Goal: Transaction & Acquisition: Purchase product/service

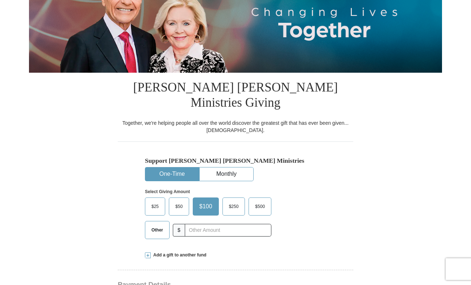
scroll to position [109, 0]
click at [152, 201] on span "$25" at bounding box center [155, 206] width 14 height 11
click at [0, 0] on input "$25" at bounding box center [0, 0] width 0 height 0
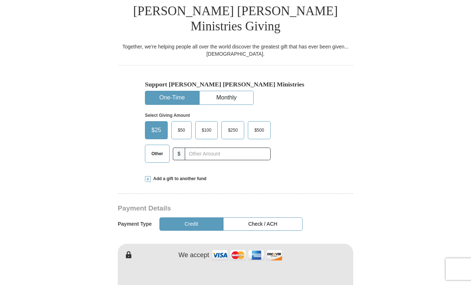
scroll to position [194, 0]
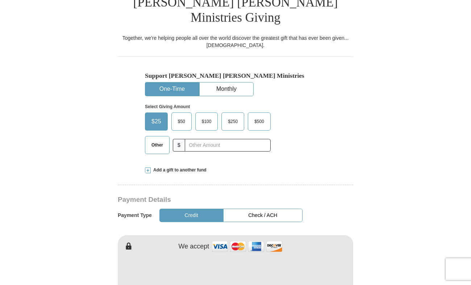
click at [192, 209] on button "Credit" at bounding box center [191, 215] width 64 height 13
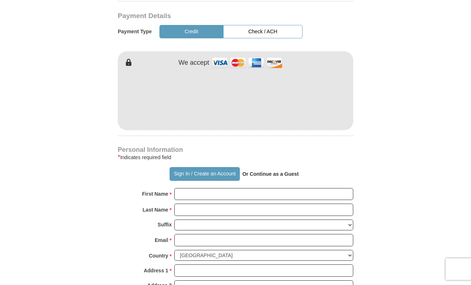
scroll to position [379, 0]
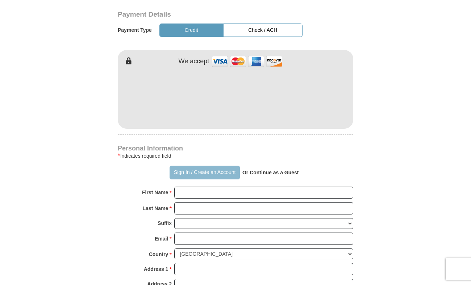
click at [199, 166] on button "Sign In / Create an Account" at bounding box center [205, 173] width 70 height 14
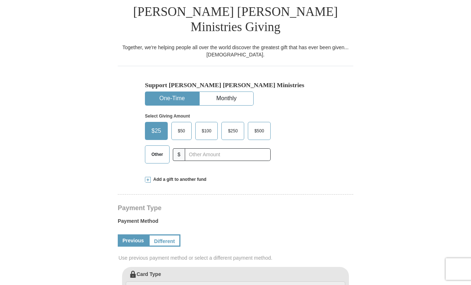
select select "OK"
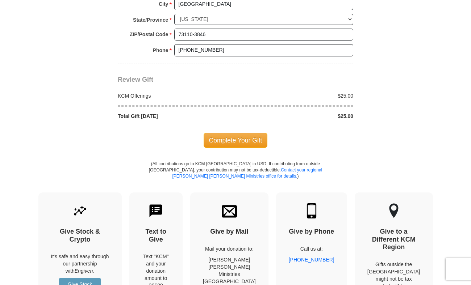
scroll to position [639, 0]
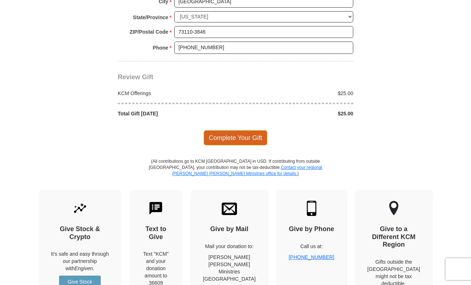
click at [224, 130] on span "Complete Your Gift" at bounding box center [236, 137] width 64 height 15
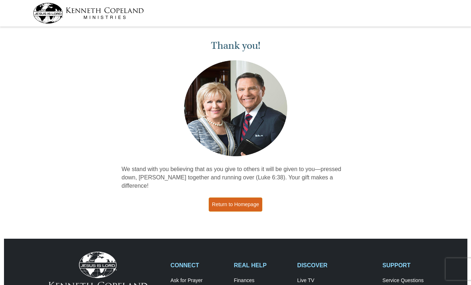
click at [230, 198] on link "Return to Homepage" at bounding box center [236, 205] width 54 height 14
